Goal: Find specific page/section: Find specific page/section

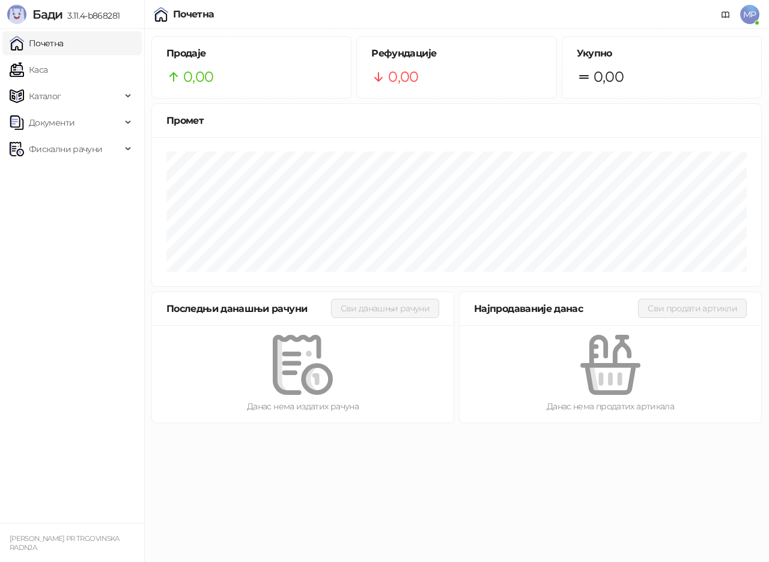
click at [43, 69] on link "Каса" at bounding box center [29, 70] width 38 height 24
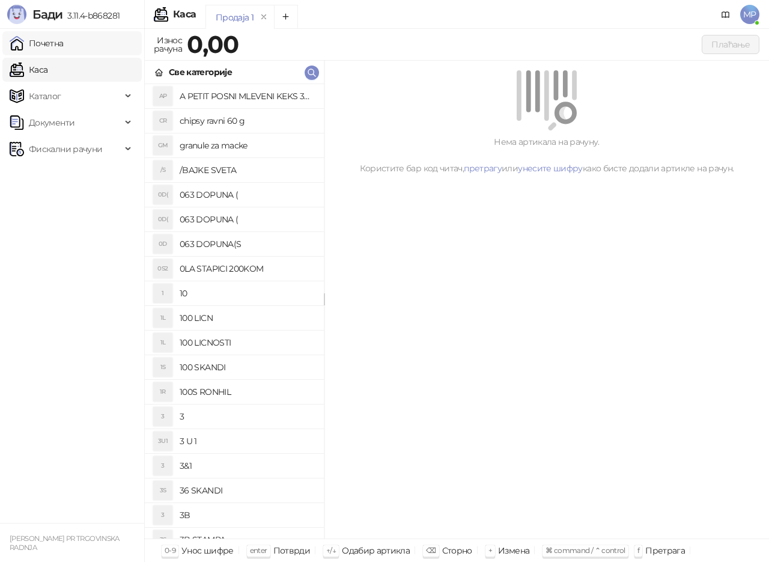
click at [46, 44] on link "Почетна" at bounding box center [37, 43] width 54 height 24
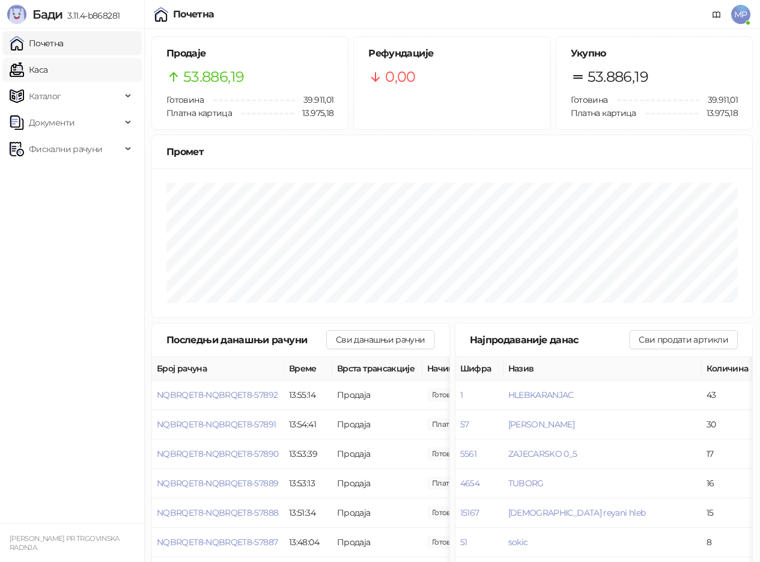
click at [47, 73] on link "Каса" at bounding box center [29, 70] width 38 height 24
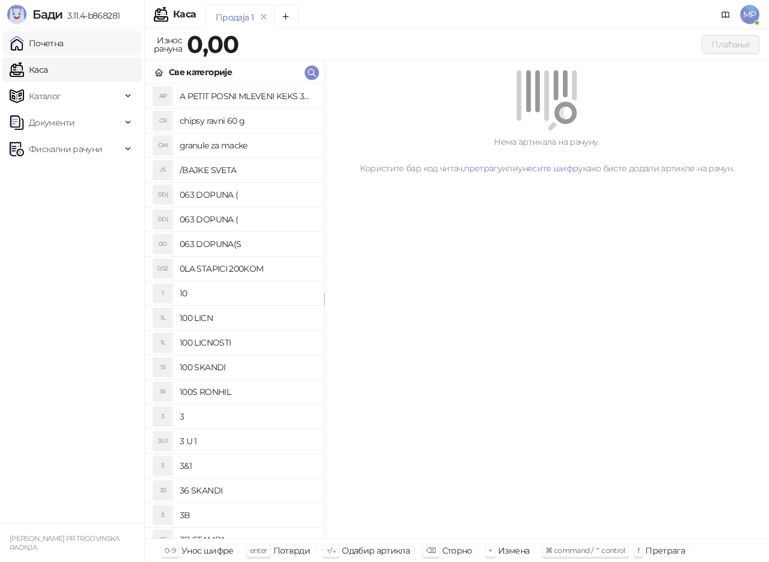
click at [64, 48] on link "Почетна" at bounding box center [37, 43] width 54 height 24
